Goal: Information Seeking & Learning: Learn about a topic

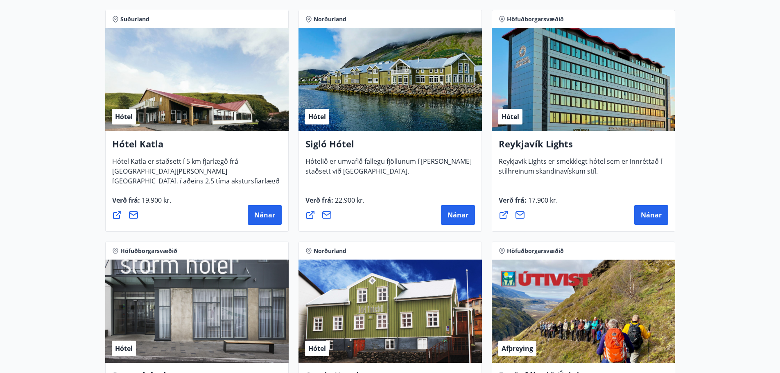
scroll to position [614, 0]
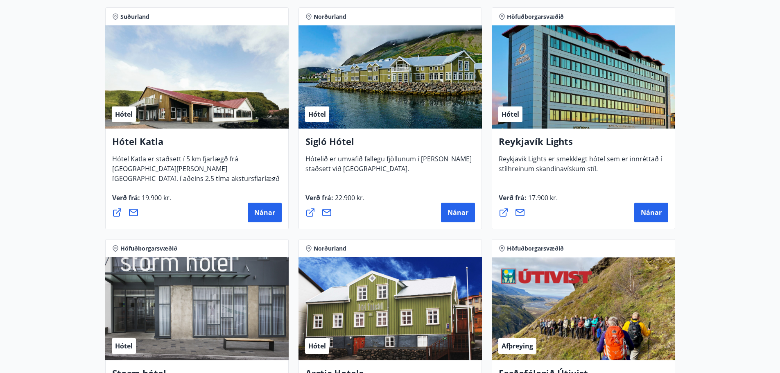
click at [347, 96] on div "Hótel" at bounding box center [389, 76] width 183 height 103
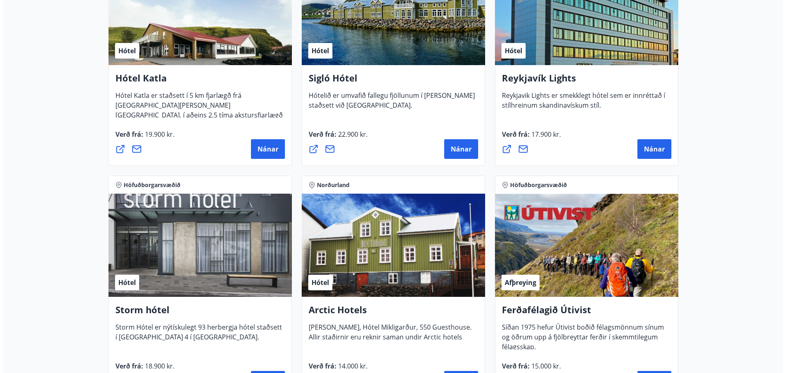
scroll to position [643, 0]
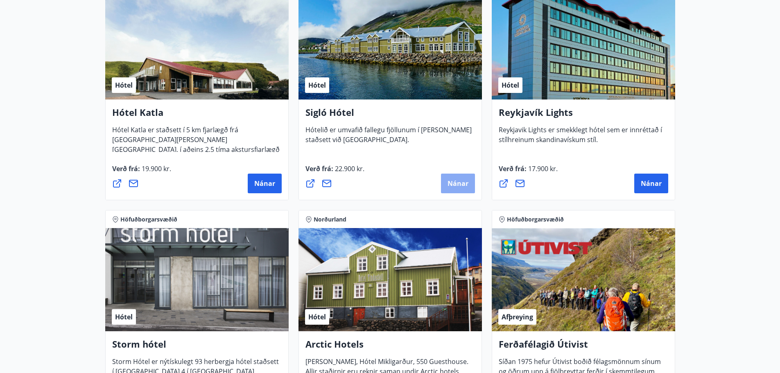
click at [451, 184] on span "Nánar" at bounding box center [457, 183] width 21 height 9
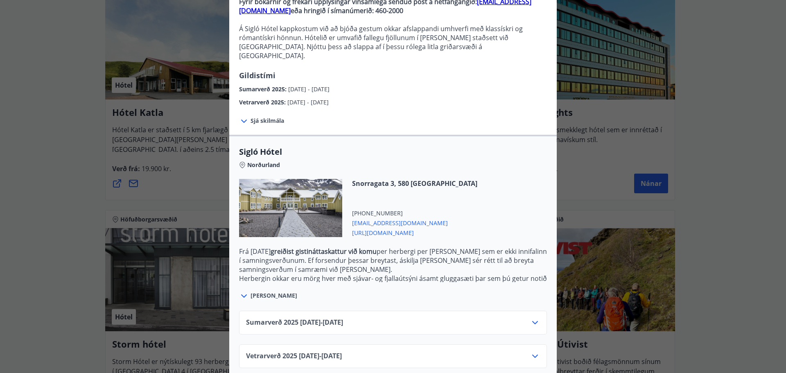
scroll to position [94, 0]
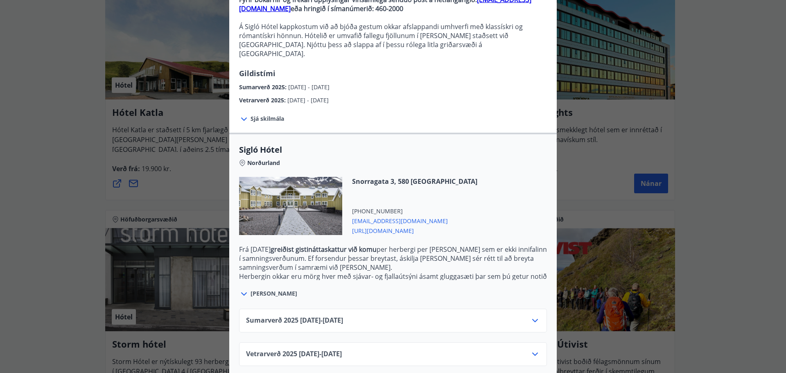
click at [246, 288] on div at bounding box center [244, 293] width 11 height 11
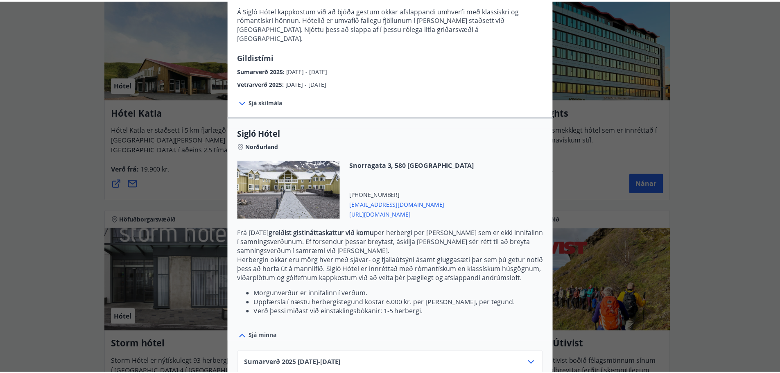
scroll to position [0, 0]
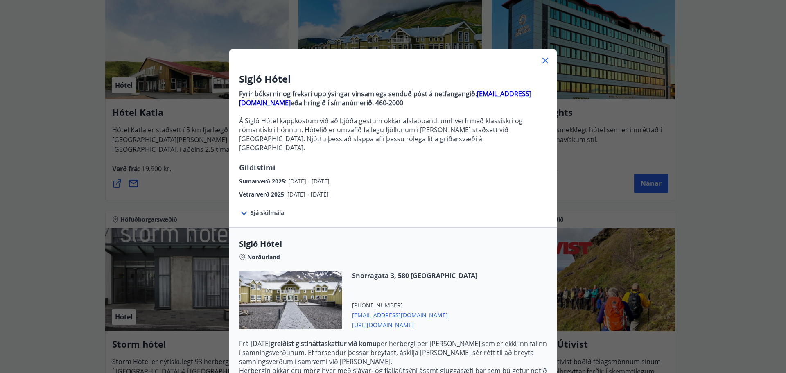
click at [542, 63] on icon at bounding box center [545, 61] width 10 height 10
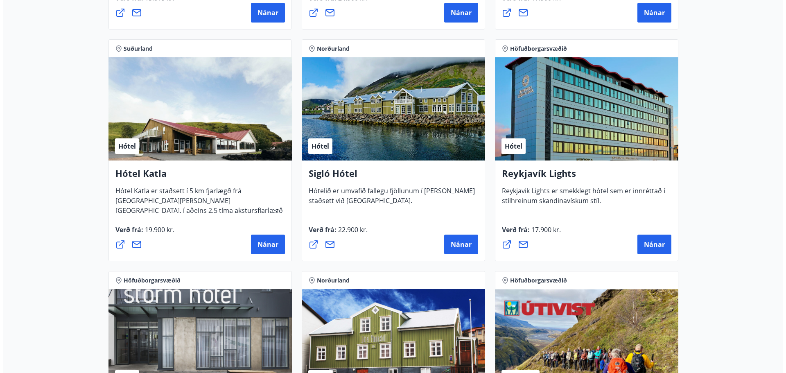
scroll to position [602, 0]
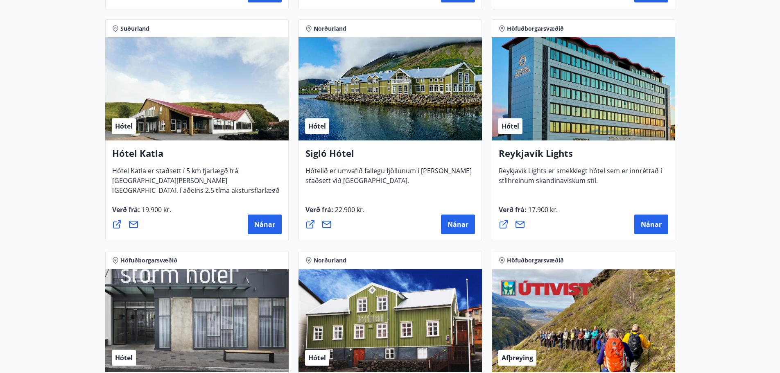
click at [311, 224] on icon at bounding box center [310, 224] width 8 height 8
click at [453, 228] on span "Nánar" at bounding box center [457, 224] width 21 height 9
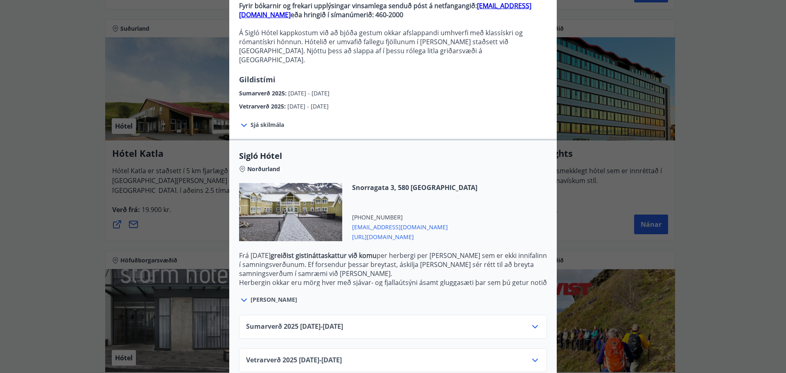
scroll to position [94, 0]
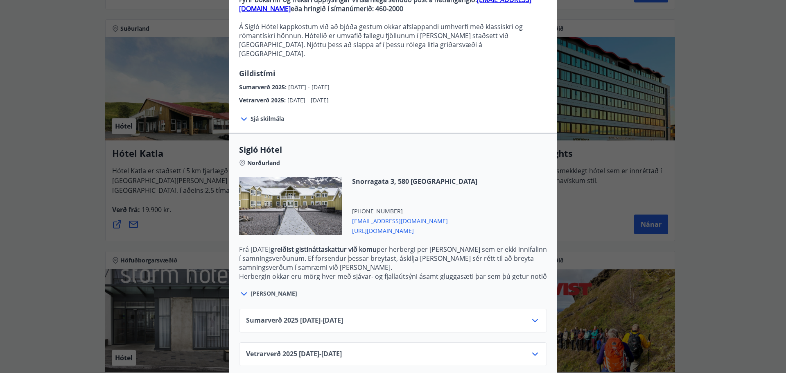
click at [254, 289] on span "[PERSON_NAME]" at bounding box center [273, 293] width 47 height 8
click at [243, 292] on icon at bounding box center [244, 293] width 6 height 3
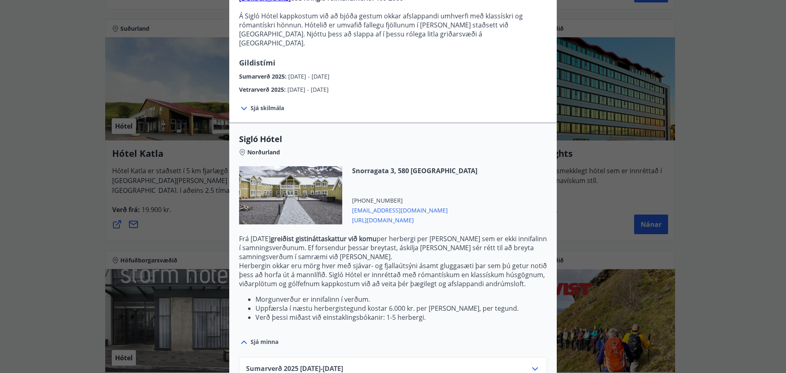
scroll to position [153, 0]
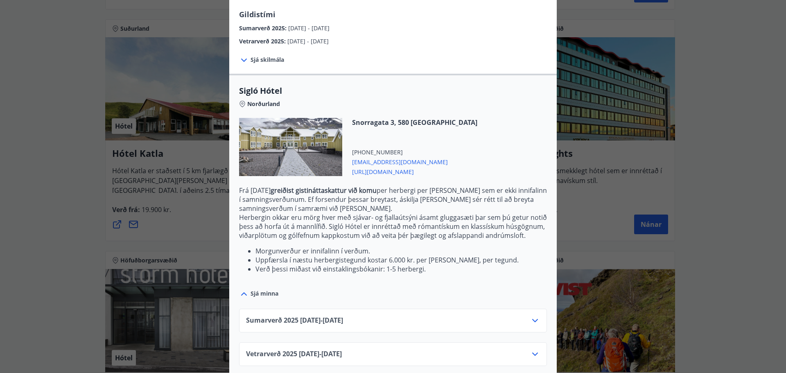
click at [518, 315] on div "Sumarverð [PHONE_NUMBER][DATE] - [DATE]" at bounding box center [393, 323] width 294 height 16
click at [532, 315] on icon at bounding box center [535, 320] width 10 height 10
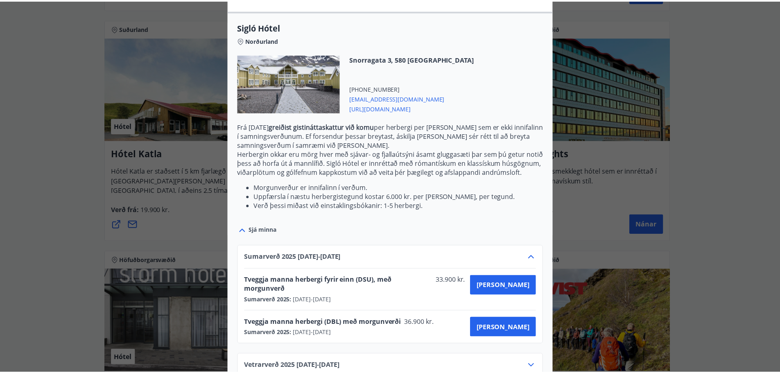
scroll to position [219, 0]
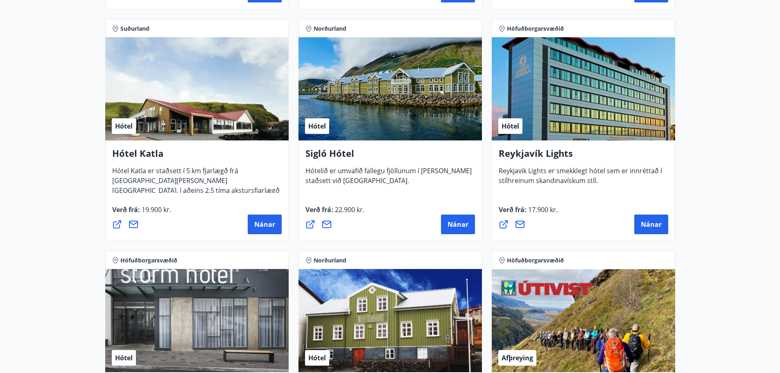
click at [309, 223] on icon at bounding box center [310, 224] width 10 height 10
